Goal: Answer question/provide support: Answer question/provide support

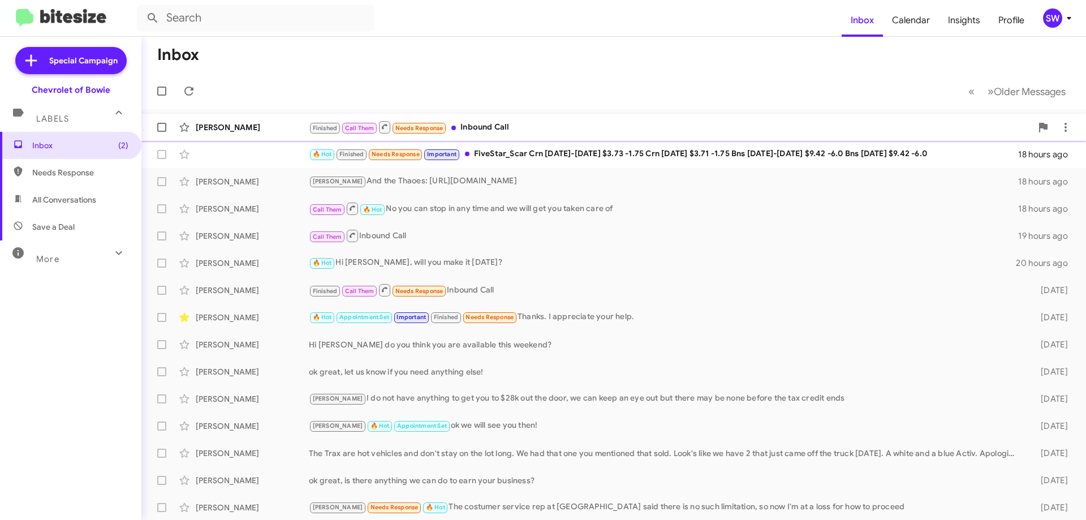
click at [491, 139] on span "[PERSON_NAME] Finished Call Them Needs Response Inbound Call a few seconds ago" at bounding box center [613, 127] width 945 height 27
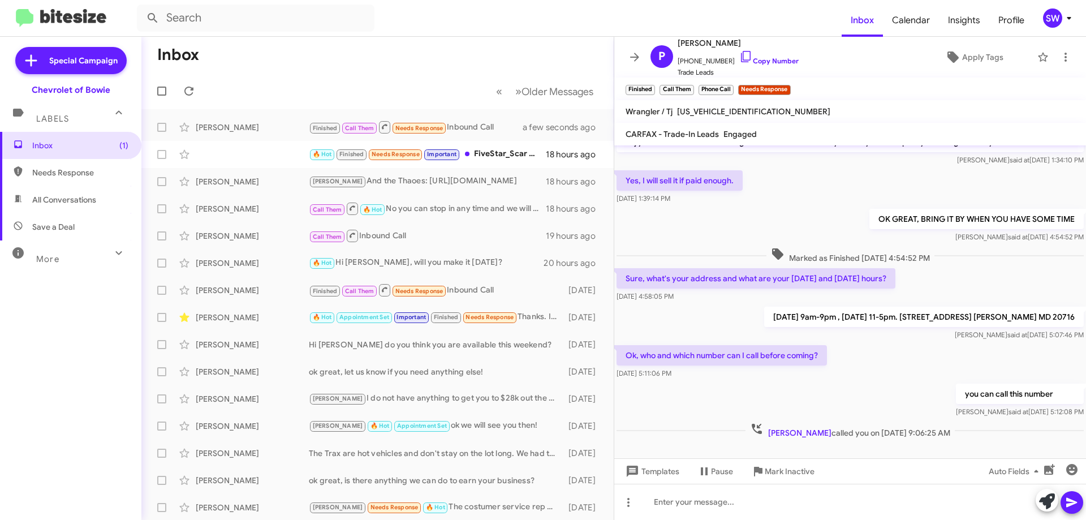
scroll to position [35, 0]
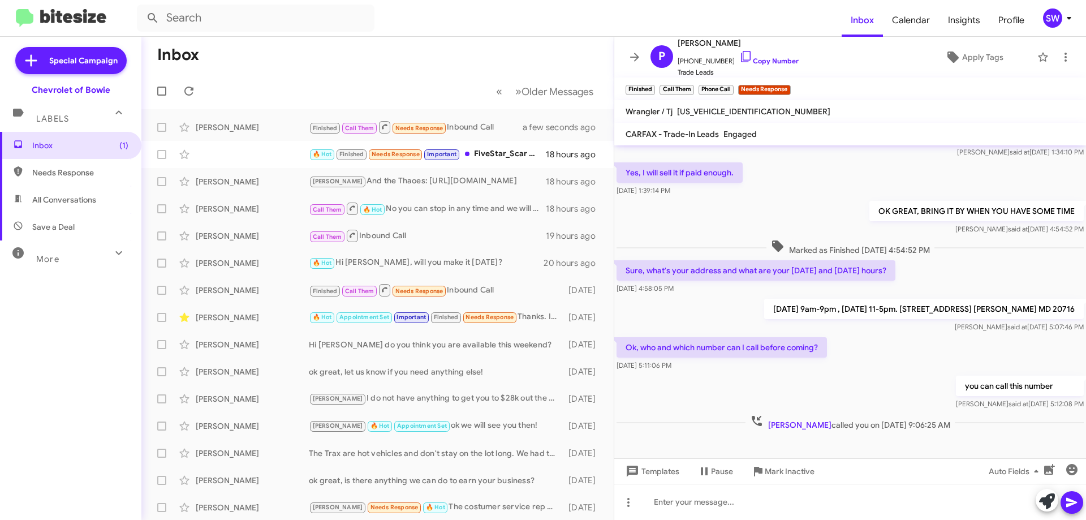
click at [703, 110] on span "[US_VEHICLE_IDENTIFICATION_NUMBER]" at bounding box center [753, 111] width 153 height 10
copy span "[US_VEHICLE_IDENTIFICATION_NUMBER]"
click at [739, 52] on icon at bounding box center [746, 57] width 14 height 14
drag, startPoint x: 735, startPoint y: 57, endPoint x: 746, endPoint y: 63, distance: 12.7
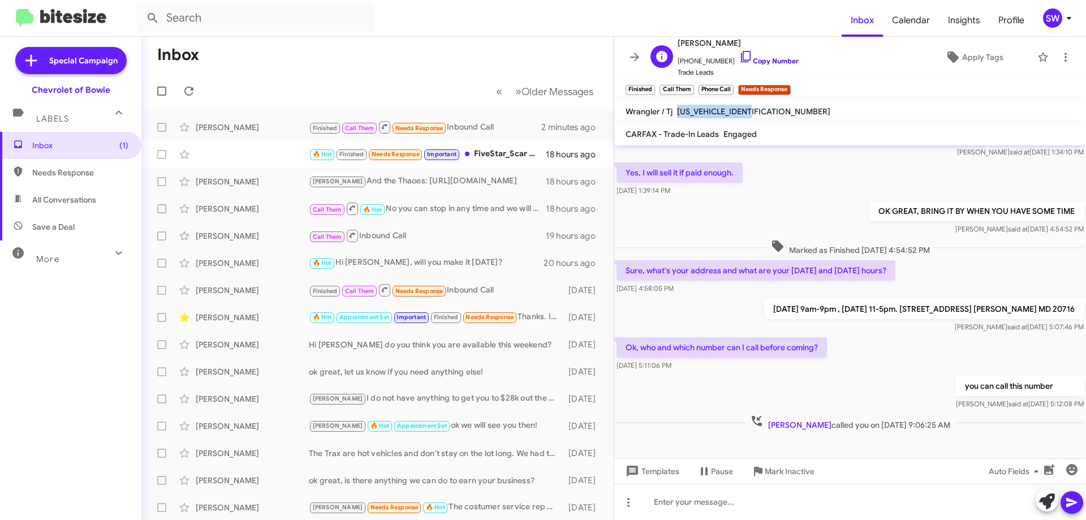
click at [739, 57] on icon at bounding box center [746, 57] width 14 height 14
copy span "[US_VEHICLE_IDENTIFICATION_NUMBER]"
